Goal: Task Accomplishment & Management: Manage account settings

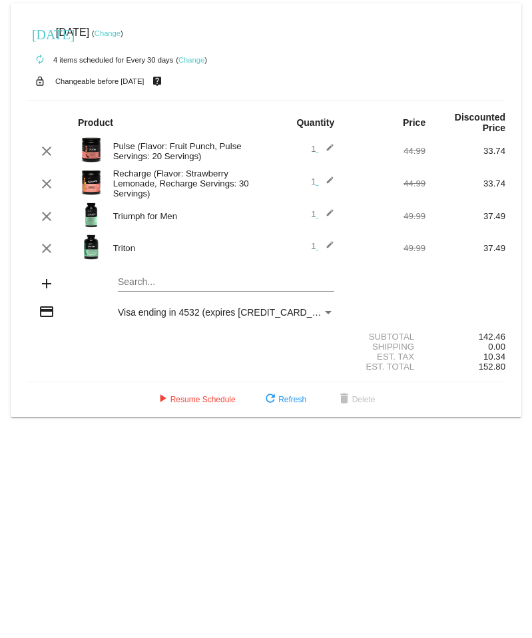
click at [188, 59] on link "Change" at bounding box center [191, 60] width 26 height 8
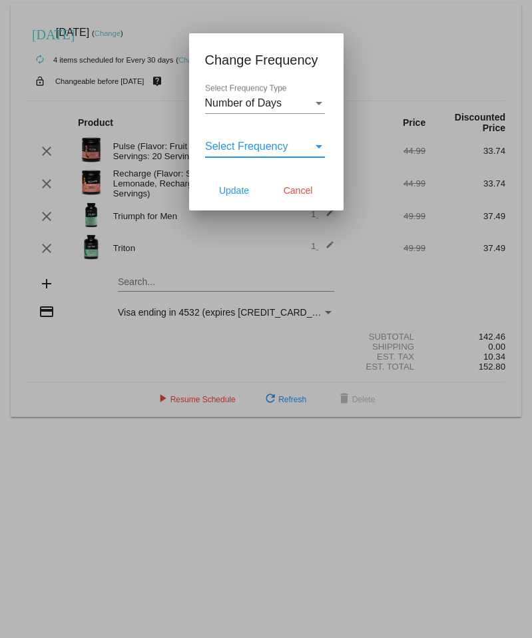
click at [324, 147] on div "Select Frequency" at bounding box center [319, 146] width 12 height 12
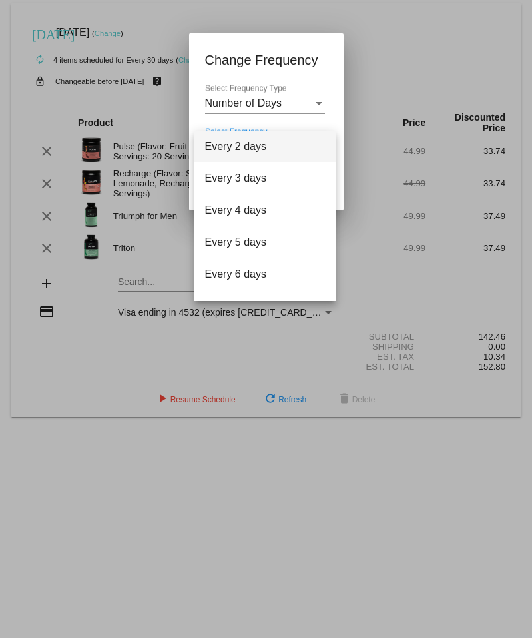
click at [470, 27] on div at bounding box center [266, 319] width 532 height 638
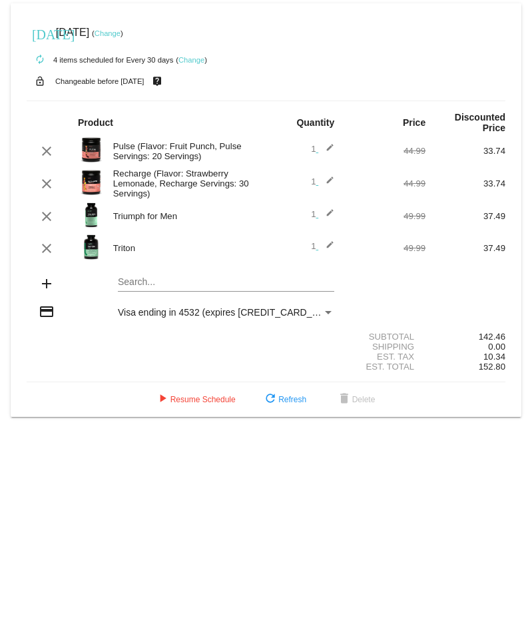
click at [331, 208] on mat-icon "edit" at bounding box center [326, 216] width 16 height 16
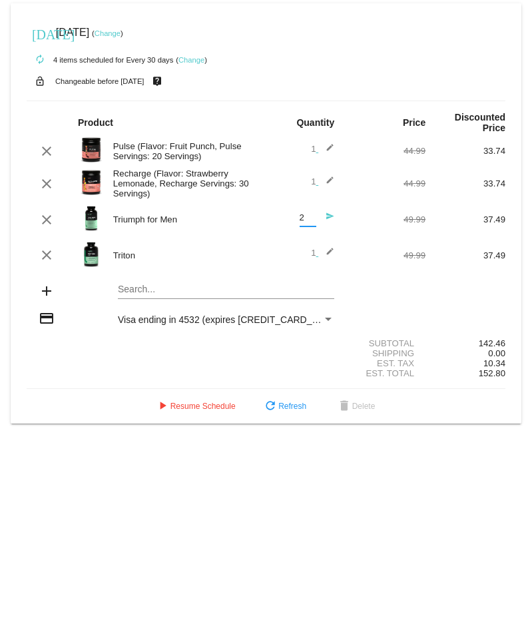
click at [308, 213] on input "2" at bounding box center [308, 218] width 17 height 10
type input "1"
click at [310, 218] on input "1" at bounding box center [308, 218] width 17 height 10
click at [312, 217] on input "1" at bounding box center [308, 218] width 17 height 10
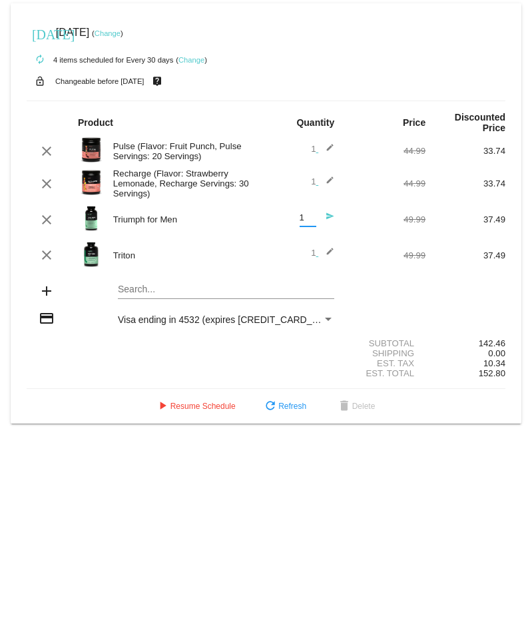
click at [332, 176] on mat-icon "edit" at bounding box center [326, 184] width 16 height 16
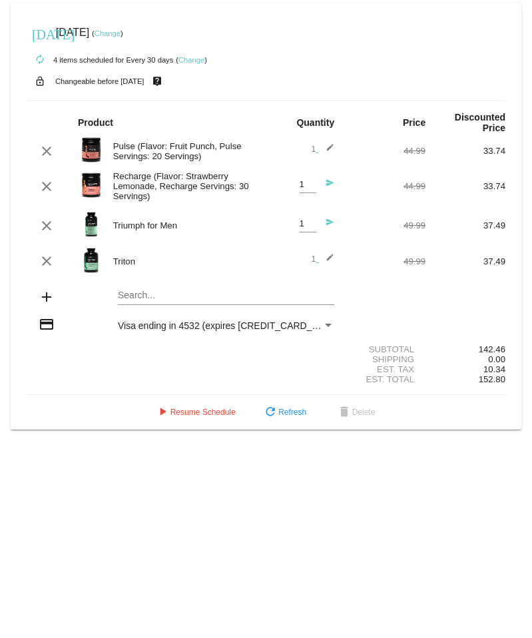
click at [448, 290] on div "add Search..." at bounding box center [266, 298] width 479 height 38
click at [523, 311] on div "[DATE] [DATE] ( Change ) autorenew 4 items scheduled for Every 30 days ( Change…" at bounding box center [266, 216] width 532 height 426
click at [121, 35] on link "Change" at bounding box center [108, 33] width 26 height 8
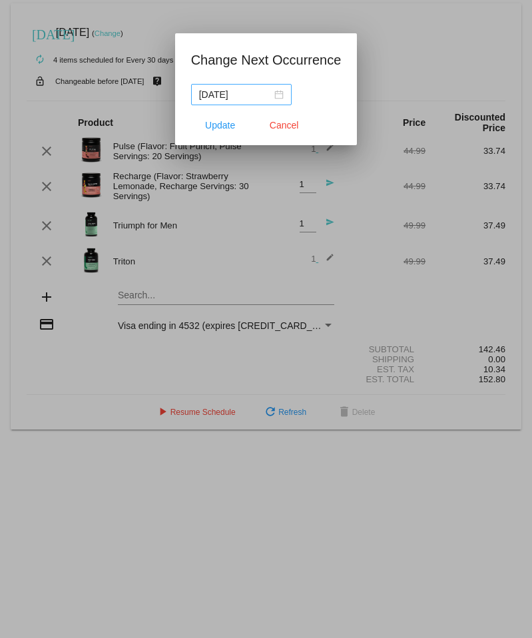
click at [252, 102] on nz-date-picker "[DATE]" at bounding box center [241, 94] width 101 height 21
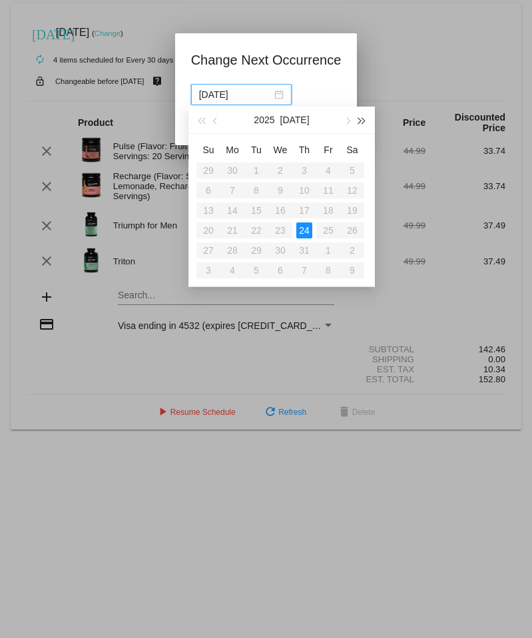
click at [363, 121] on span "button" at bounding box center [362, 121] width 7 height 7
click at [207, 123] on button "button" at bounding box center [201, 120] width 15 height 27
click at [346, 122] on span "button" at bounding box center [347, 121] width 7 height 7
click at [202, 234] on div "21" at bounding box center [208, 230] width 16 height 16
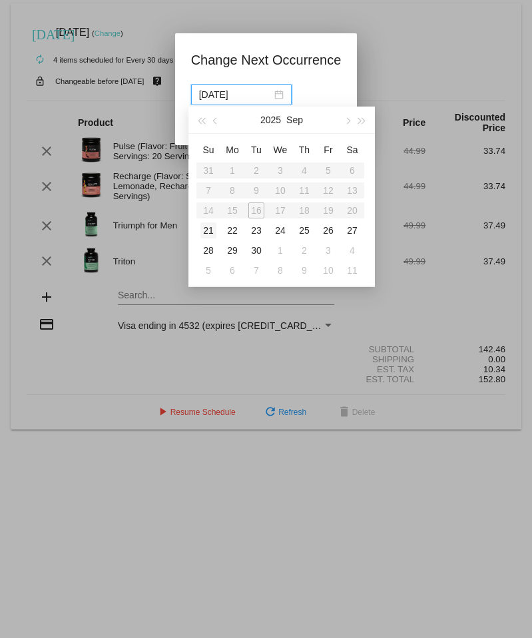
type input "[DATE]"
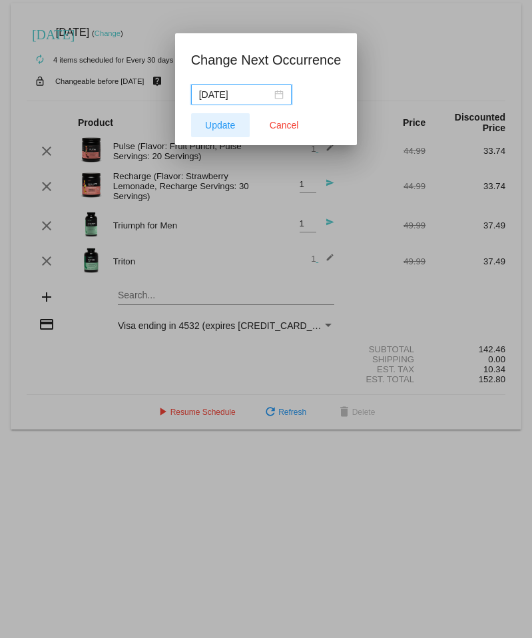
click at [220, 125] on span "Update" at bounding box center [220, 125] width 30 height 11
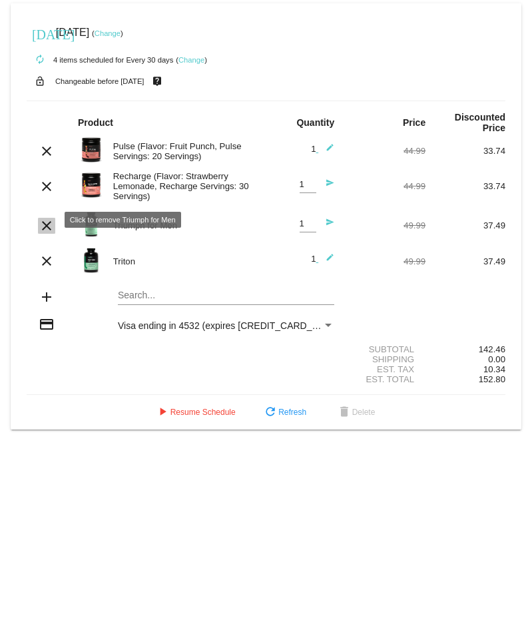
click at [49, 222] on mat-icon "clear" at bounding box center [47, 226] width 16 height 16
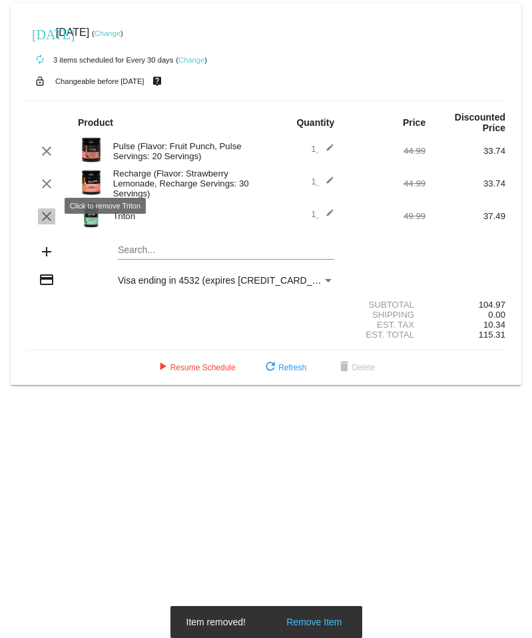
click at [47, 210] on mat-icon "clear" at bounding box center [47, 216] width 16 height 16
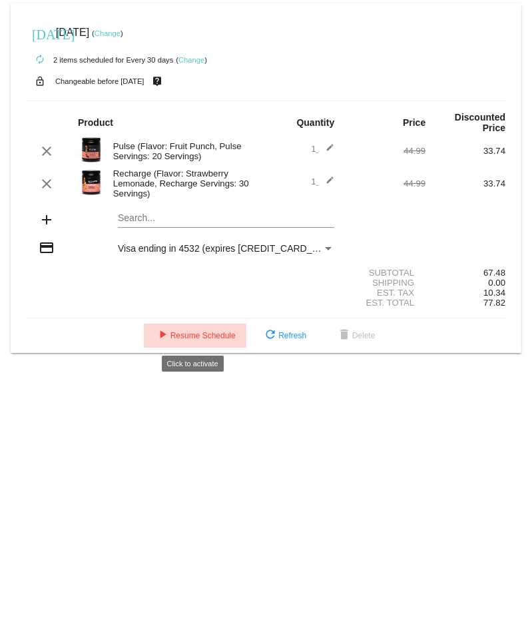
click at [186, 336] on span "play_arrow Resume Schedule" at bounding box center [194, 335] width 81 height 9
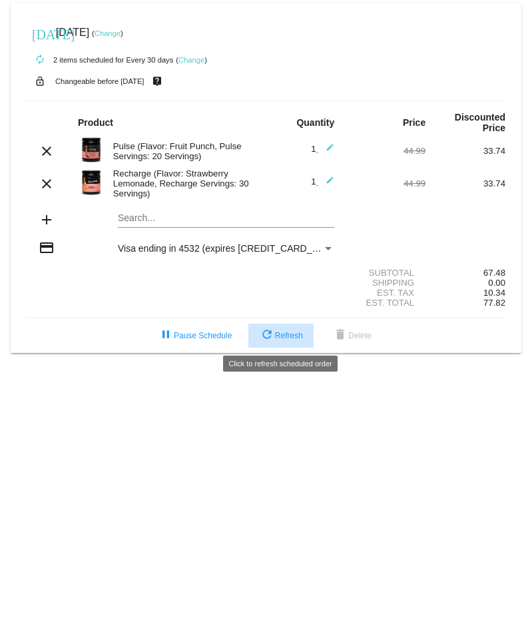
click at [285, 336] on span "refresh Refresh" at bounding box center [281, 335] width 44 height 9
